Goal: Use online tool/utility

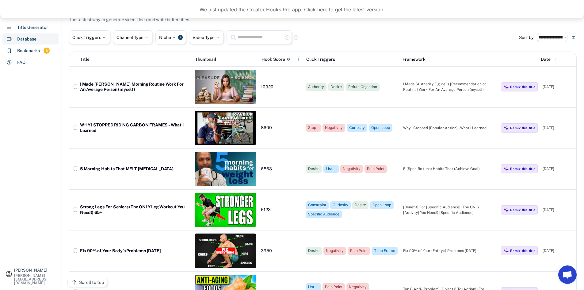
select select "**********"
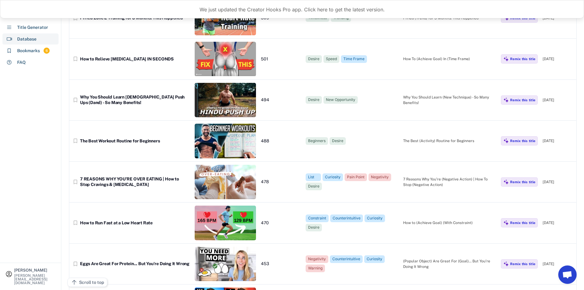
scroll to position [1933, 0]
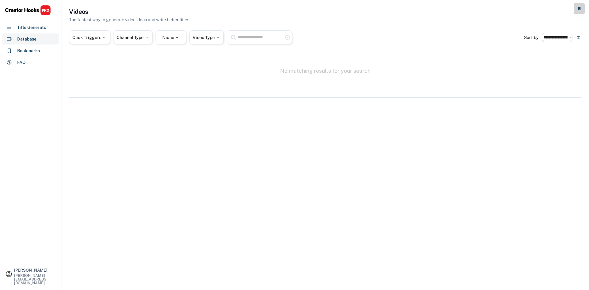
select select "**********"
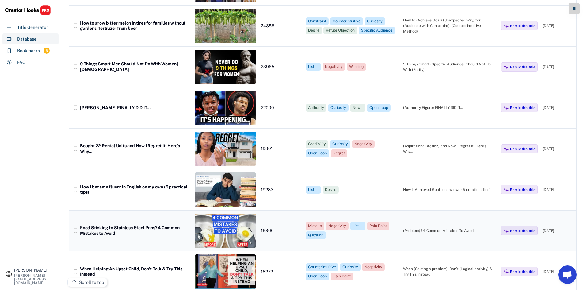
scroll to position [307, 0]
